Goal: Contribute content

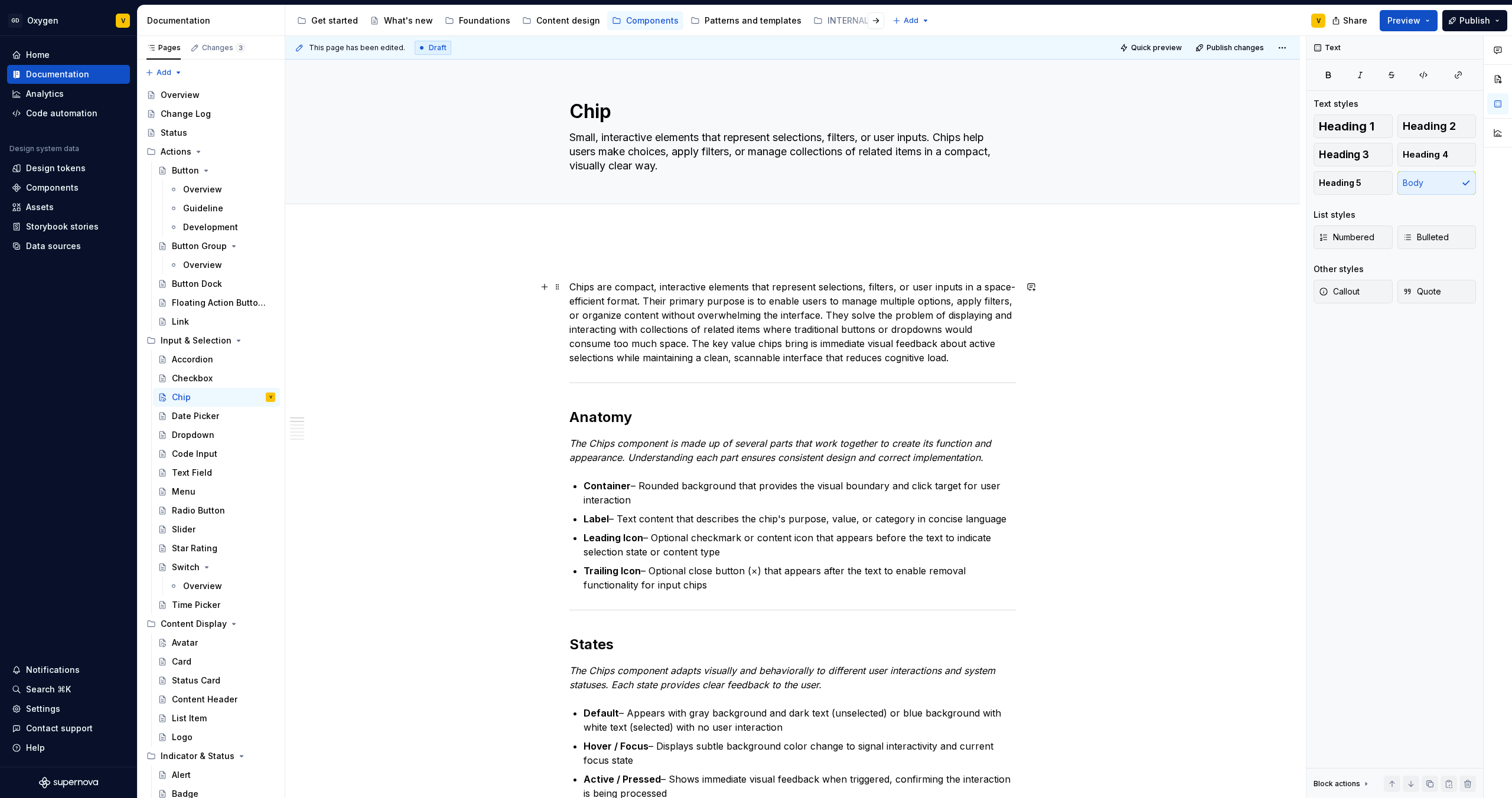
drag, startPoint x: 1038, startPoint y: 385, endPoint x: 561, endPoint y: 308, distance: 483.2
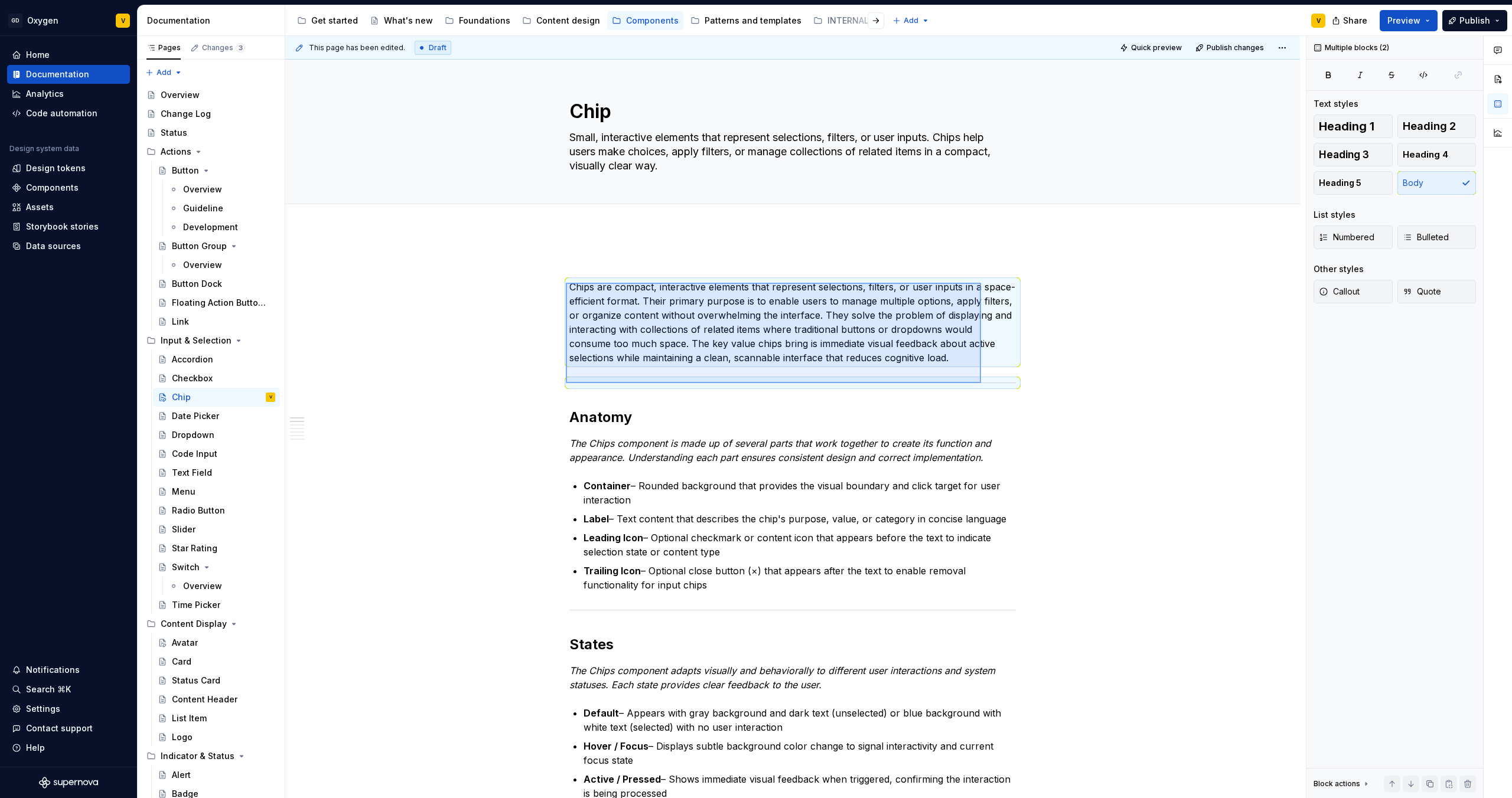
drag, startPoint x: 566, startPoint y: 282, endPoint x: 981, endPoint y: 383, distance: 427.1
click at [981, 383] on div "This page has been edited. Draft Quick preview Publish changes Chip Small, inte…" at bounding box center [795, 418] width 1021 height 763
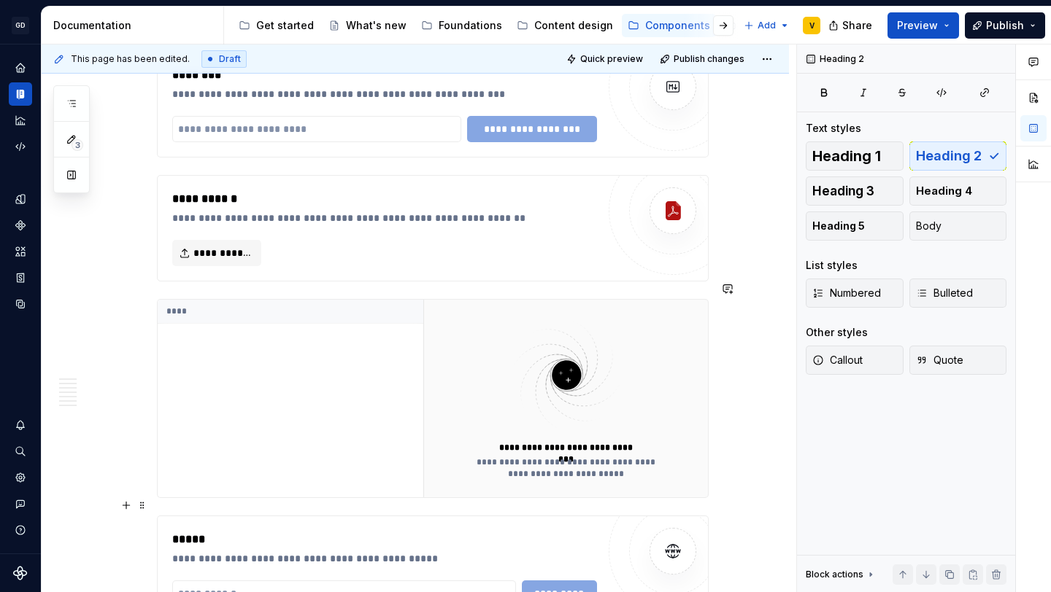
scroll to position [2642, 0]
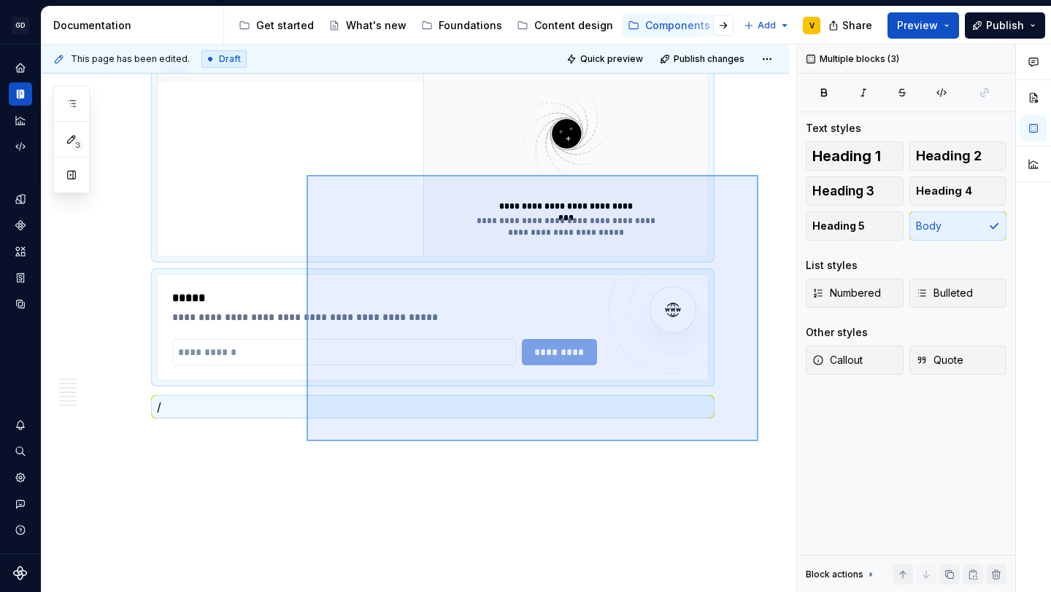
drag, startPoint x: 758, startPoint y: 441, endPoint x: 307, endPoint y: 176, distance: 523.2
click at [307, 176] on div "This page has been edited. Draft Quick preview Publish changes Chip Small, inte…" at bounding box center [419, 319] width 754 height 549
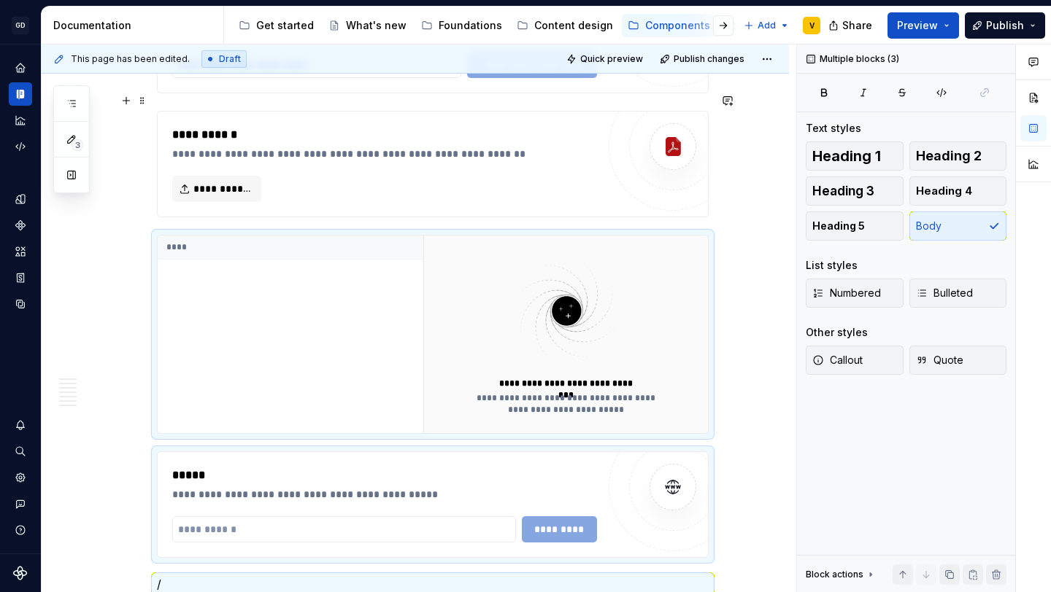
scroll to position [2267, 0]
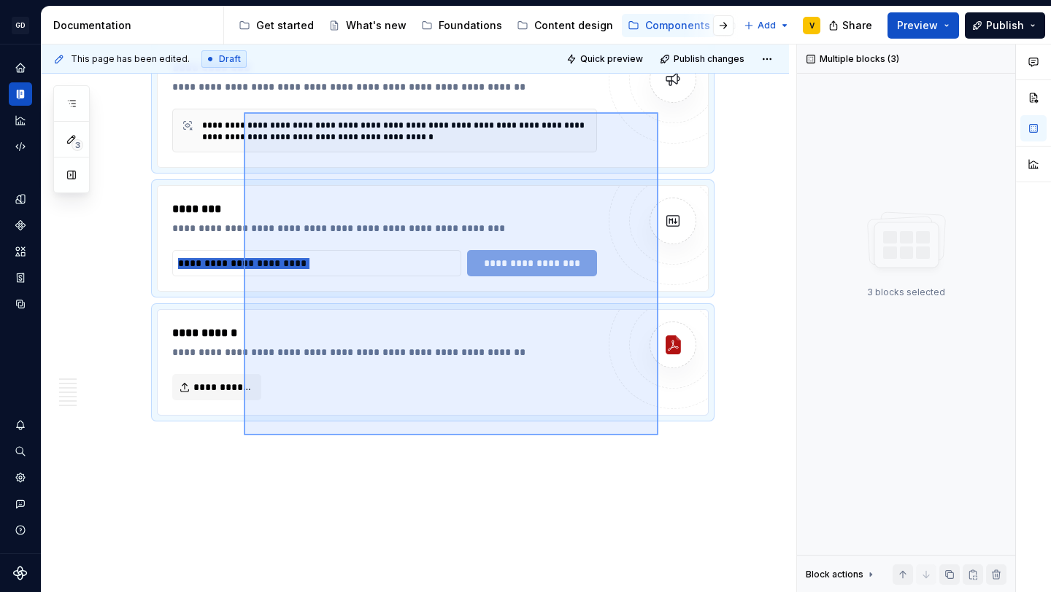
drag, startPoint x: 658, startPoint y: 436, endPoint x: 246, endPoint y: 106, distance: 527.9
click at [246, 106] on div "This page has been edited. Draft Quick preview Publish changes Chip Small, inte…" at bounding box center [419, 319] width 754 height 549
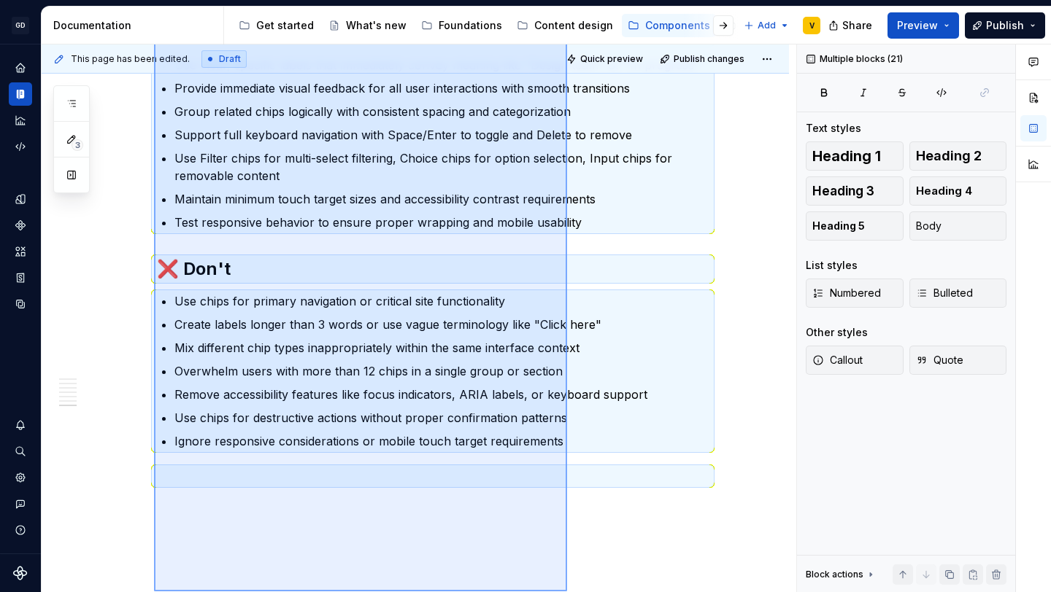
scroll to position [1877, 0]
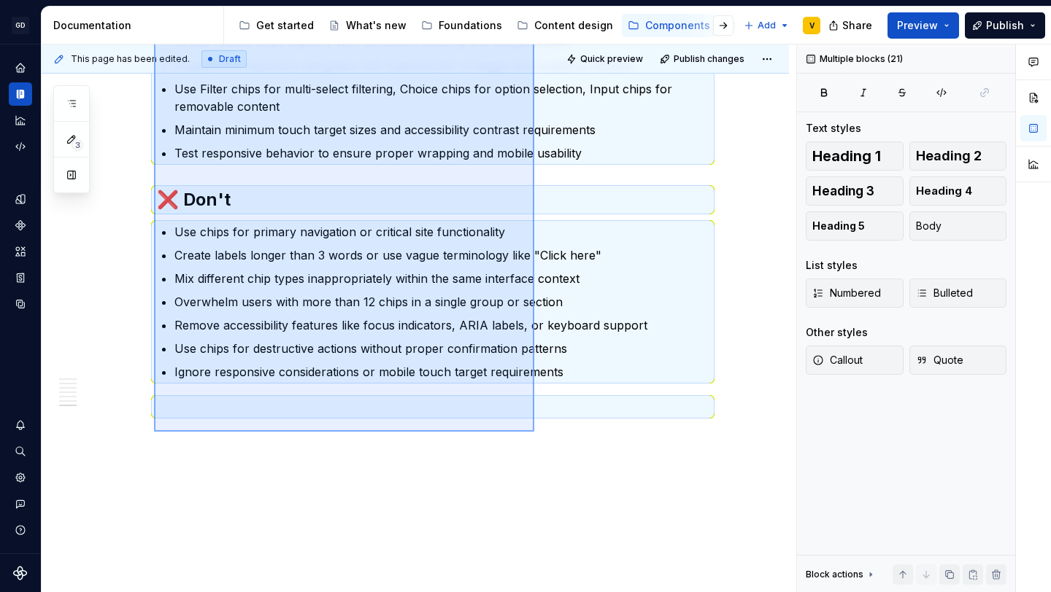
drag, startPoint x: 154, startPoint y: 328, endPoint x: 534, endPoint y: 432, distance: 393.9
click at [534, 432] on div "This page has been edited. Draft Quick preview Publish changes Chip Small, inte…" at bounding box center [419, 319] width 754 height 549
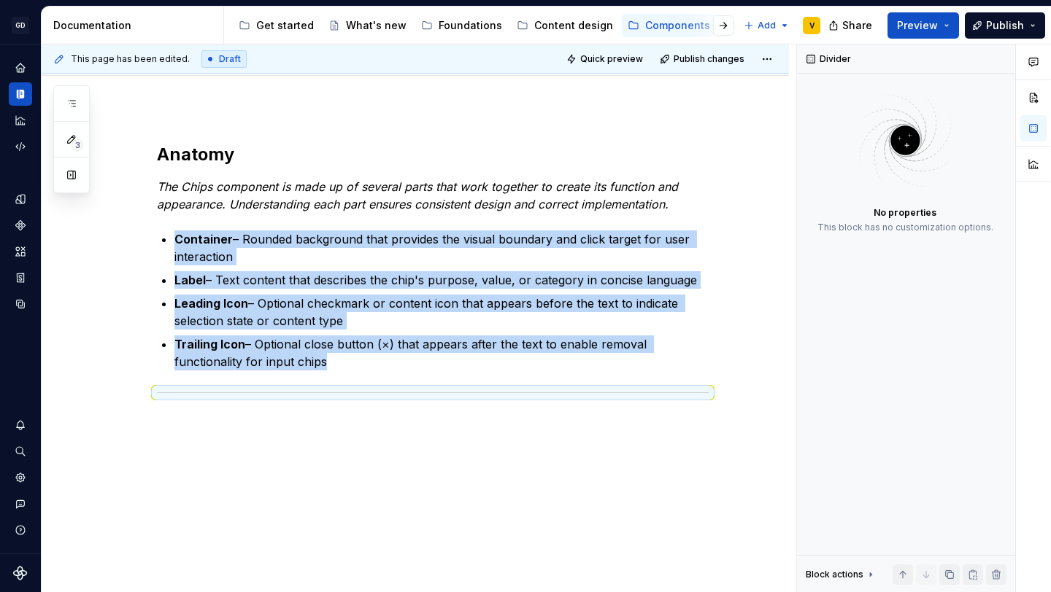
scroll to position [176, 0]
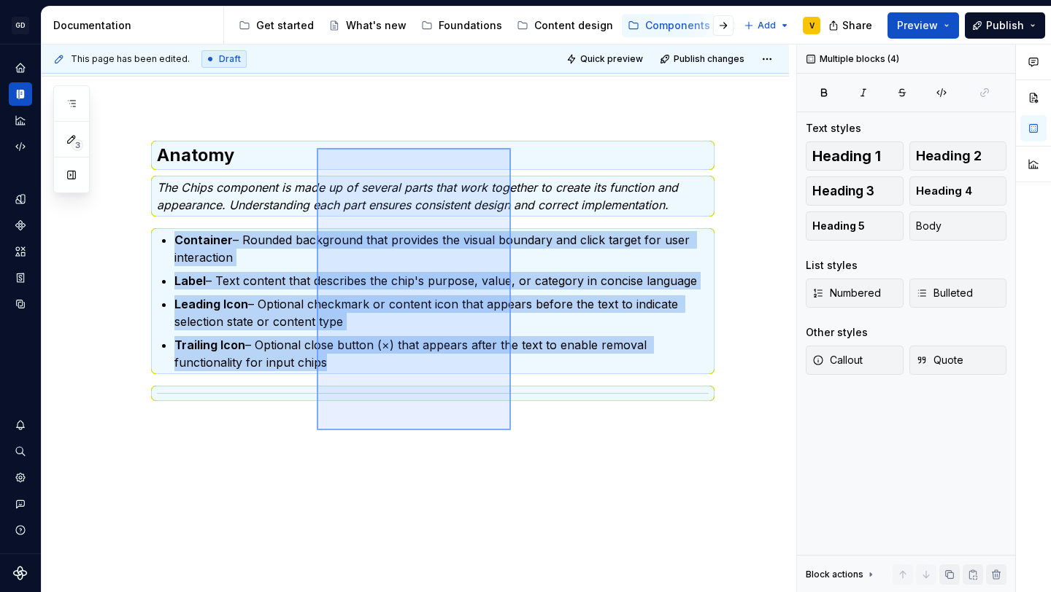
drag, startPoint x: 511, startPoint y: 430, endPoint x: 306, endPoint y: 139, distance: 356.0
click at [306, 139] on div "This page has been edited. Draft Quick preview Publish changes Chip Small, inte…" at bounding box center [419, 319] width 754 height 549
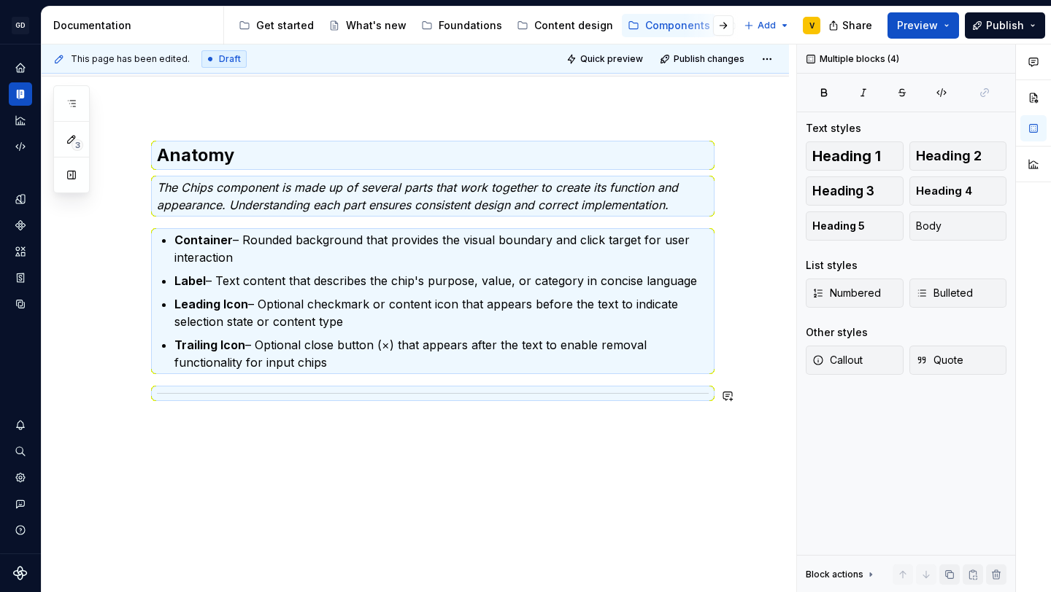
scroll to position [0, 0]
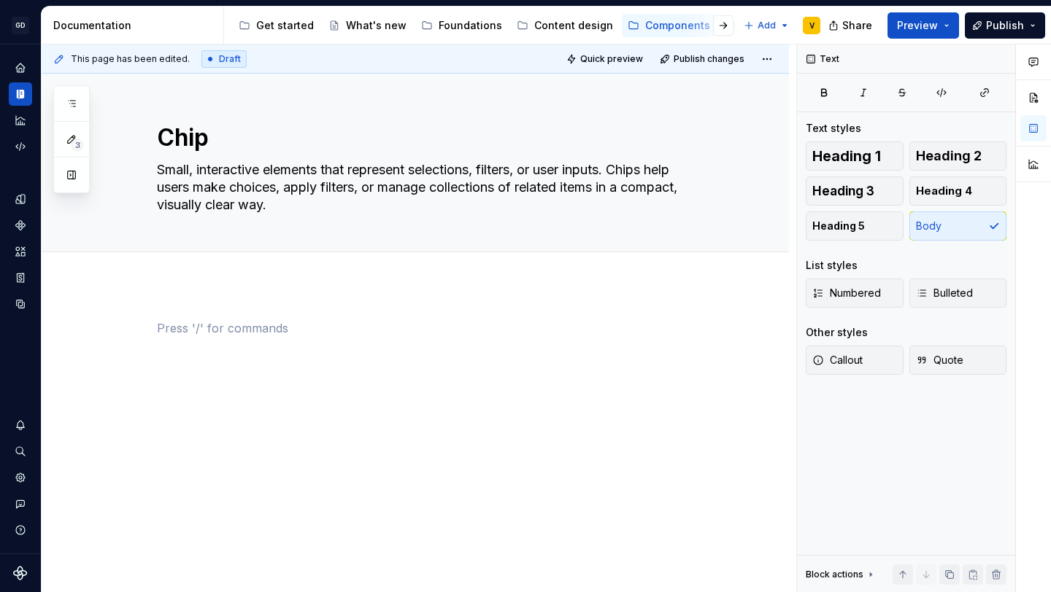
click at [214, 307] on div at bounding box center [415, 428] width 747 height 286
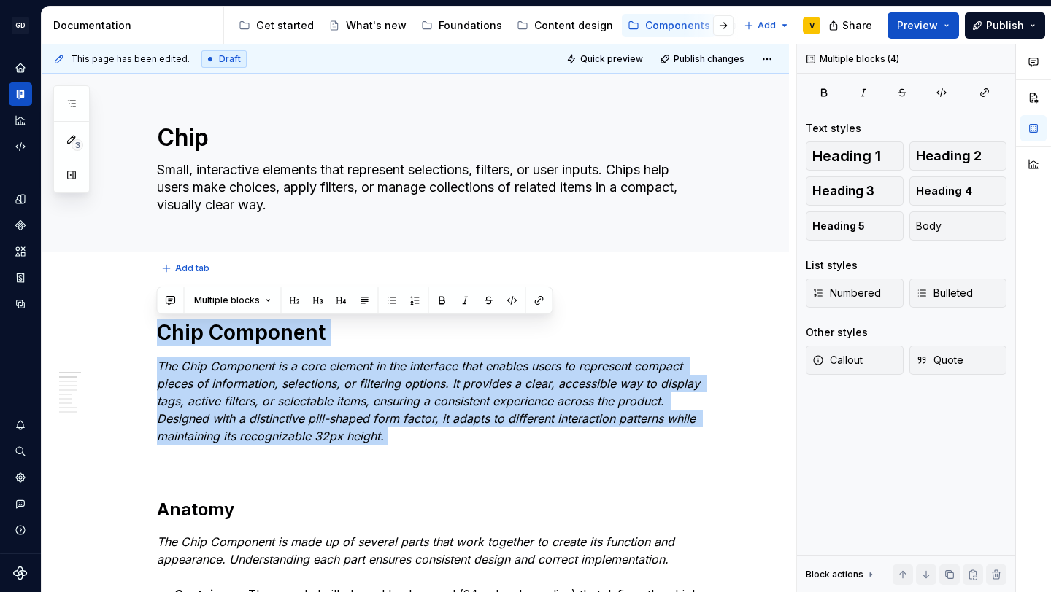
type textarea "*"
drag, startPoint x: 198, startPoint y: 478, endPoint x: 139, endPoint y: 336, distance: 154.3
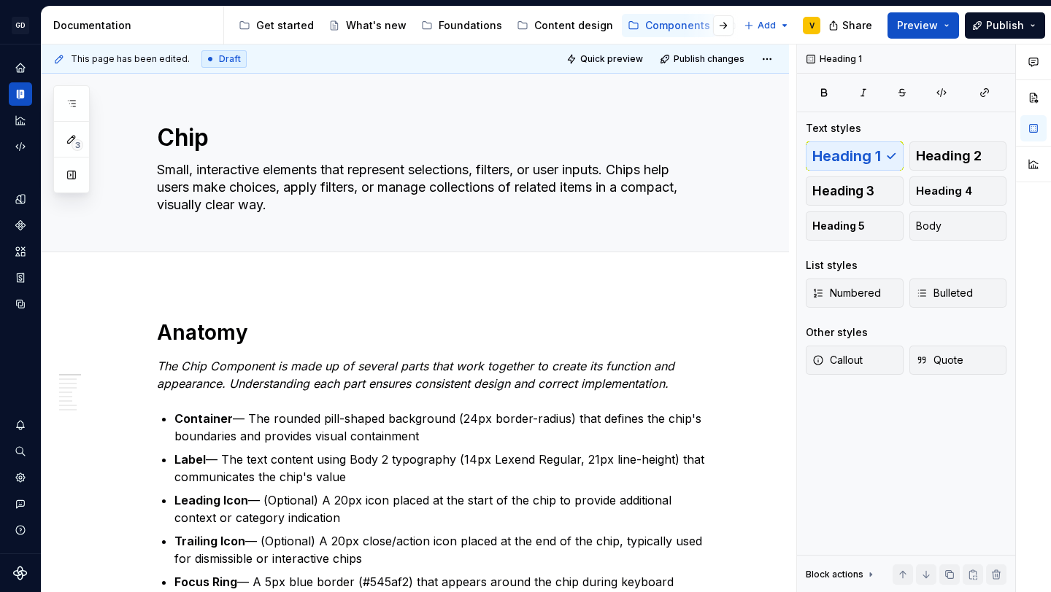
type textarea "*"
